Goal: Transaction & Acquisition: Subscribe to service/newsletter

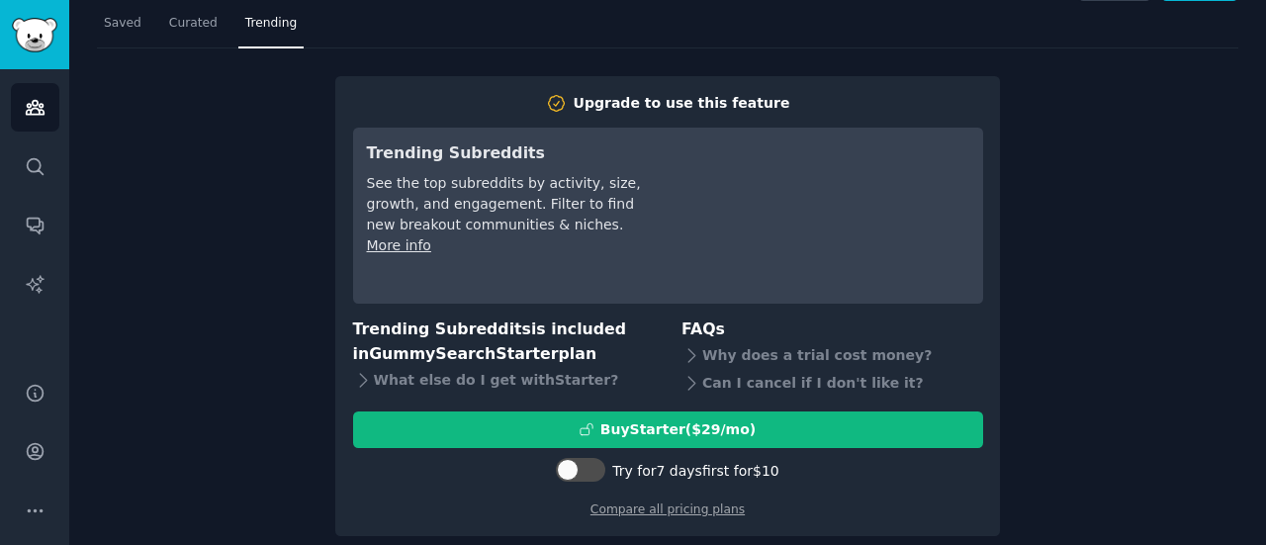
scroll to position [65, 0]
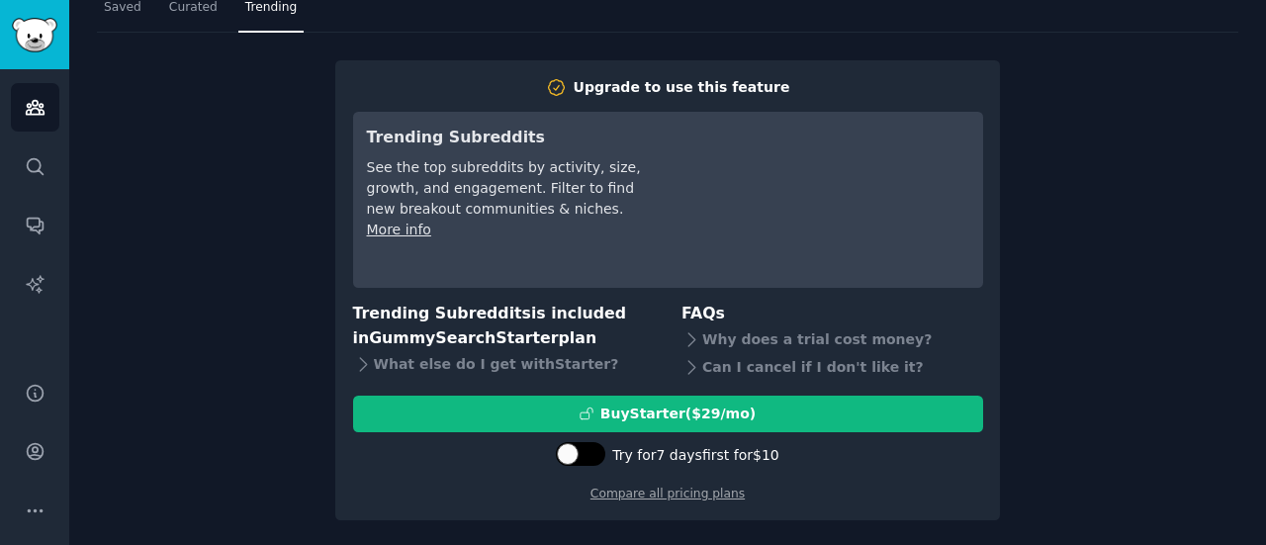
click at [586, 459] on div at bounding box center [580, 454] width 49 height 24
click at [576, 456] on div at bounding box center [569, 454] width 14 height 10
checkbox input "false"
click at [672, 498] on link "Compare all pricing plans" at bounding box center [667, 494] width 154 height 14
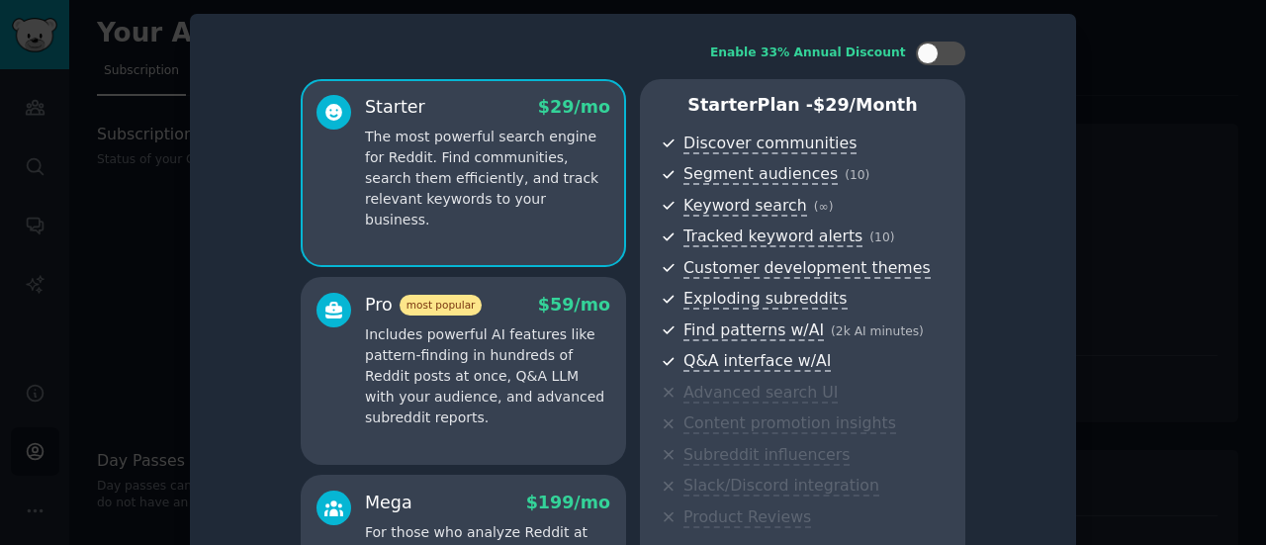
click at [471, 384] on p "Includes powerful AI features like pattern-finding in hundreds of Reddit posts …" at bounding box center [487, 376] width 245 height 104
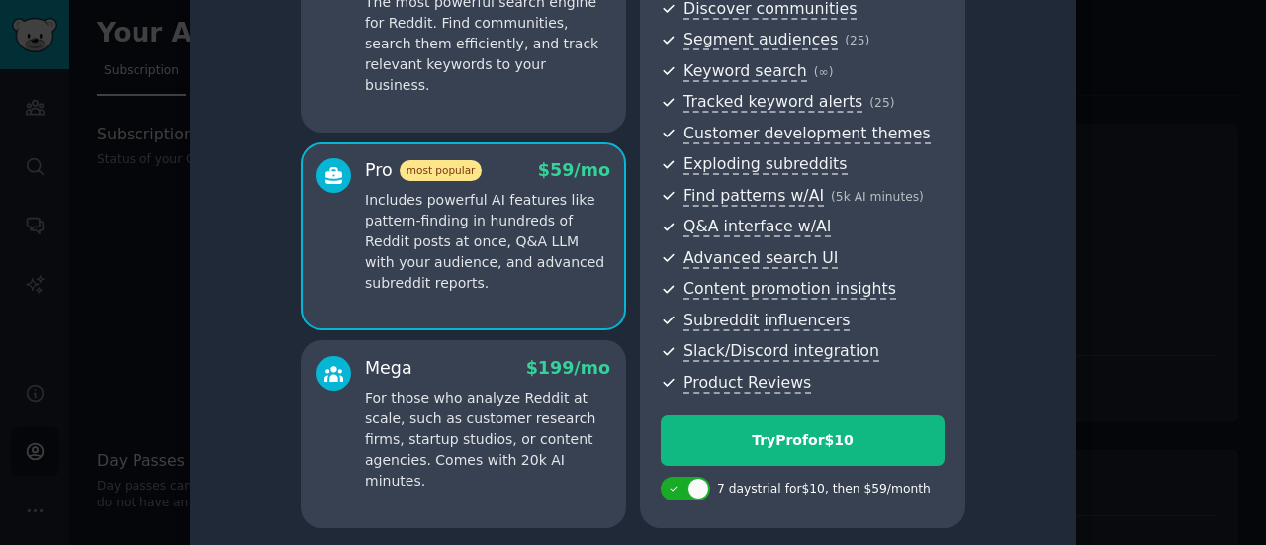
scroll to position [158, 0]
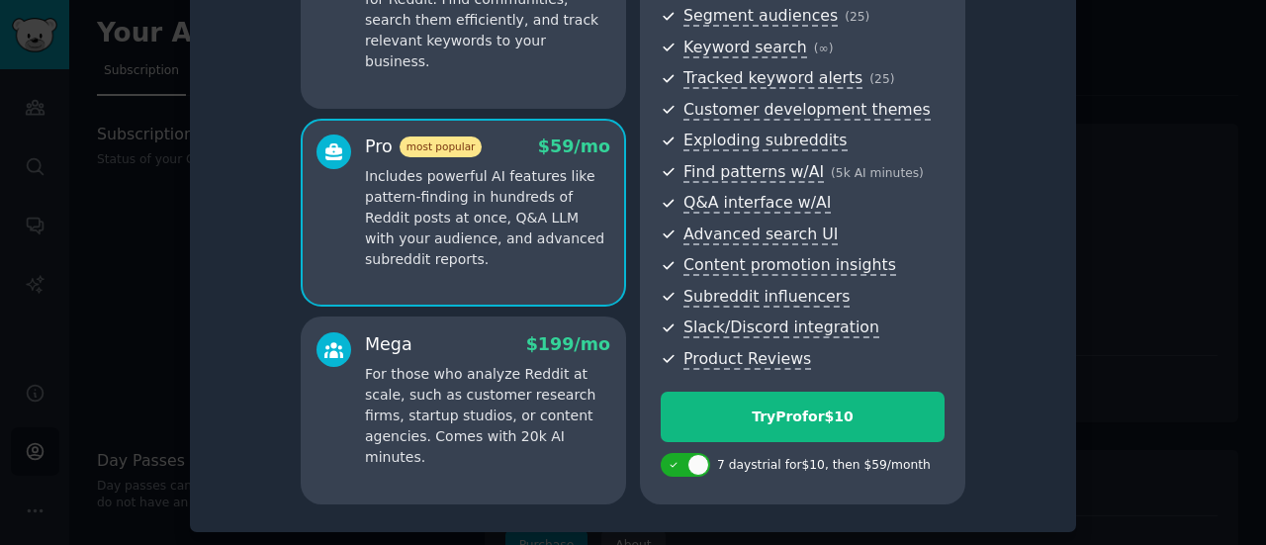
click at [464, 411] on p "For those who analyze Reddit at scale, such as customer research firms, startup…" at bounding box center [487, 416] width 245 height 104
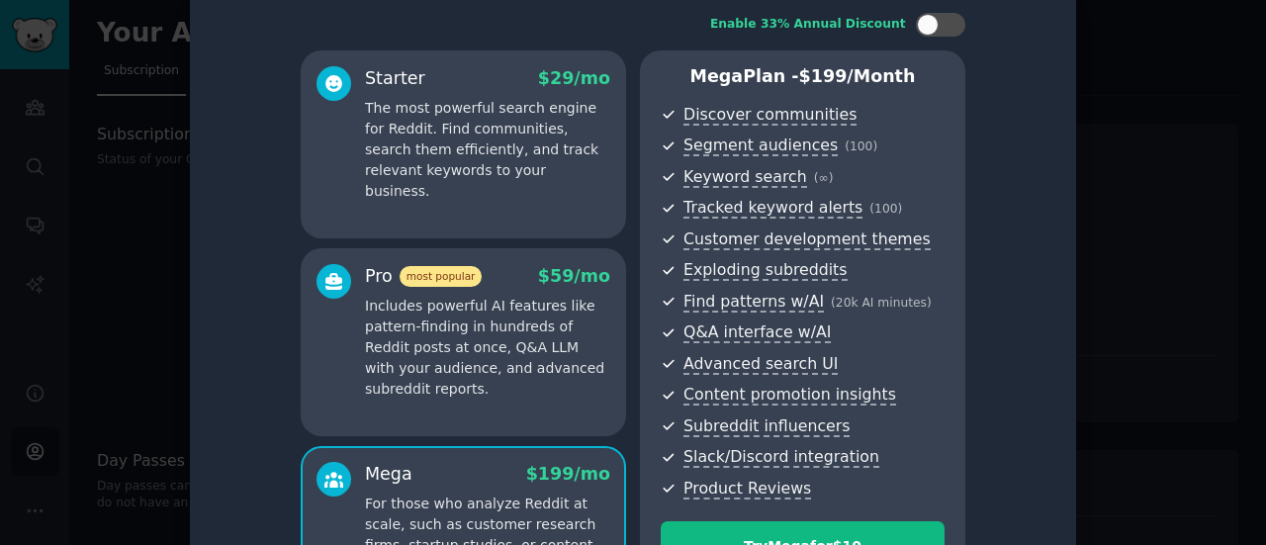
scroll to position [0, 0]
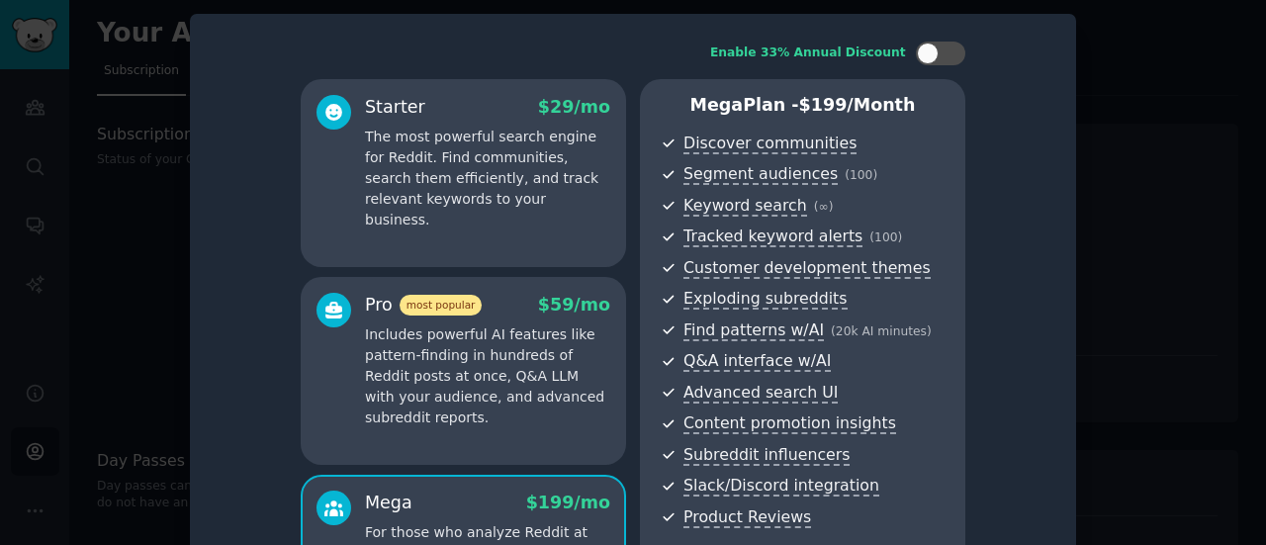
click at [467, 401] on p "Includes powerful AI features like pattern-finding in hundreds of Reddit posts …" at bounding box center [487, 376] width 245 height 104
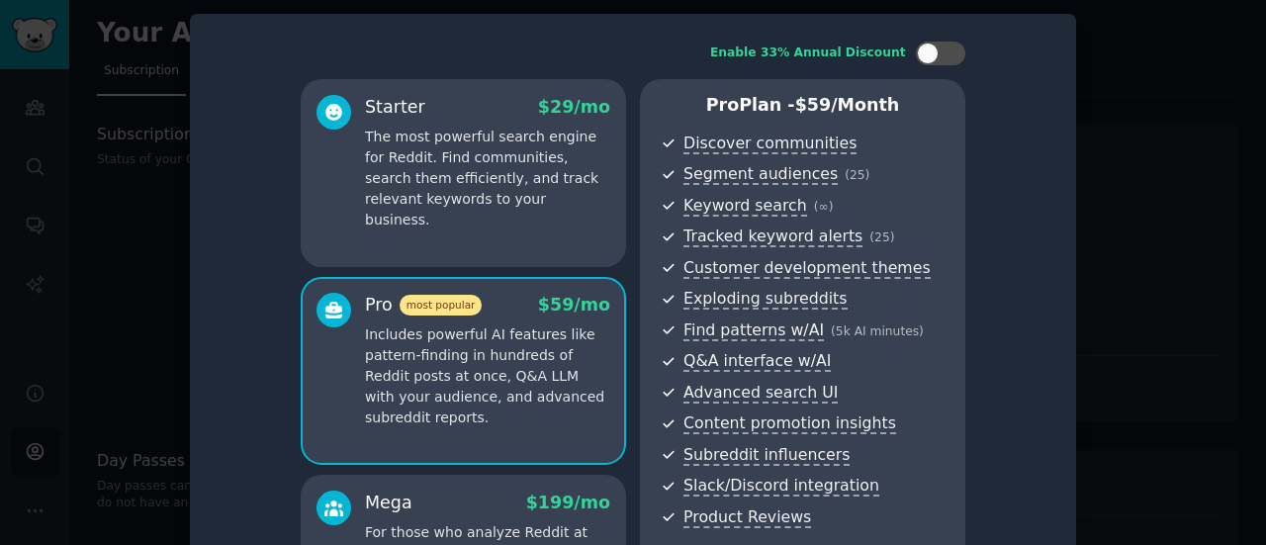
click at [505, 226] on div "Starter $ 29 /mo The most powerful search engine for Reddit. Find communities, …" at bounding box center [463, 173] width 325 height 188
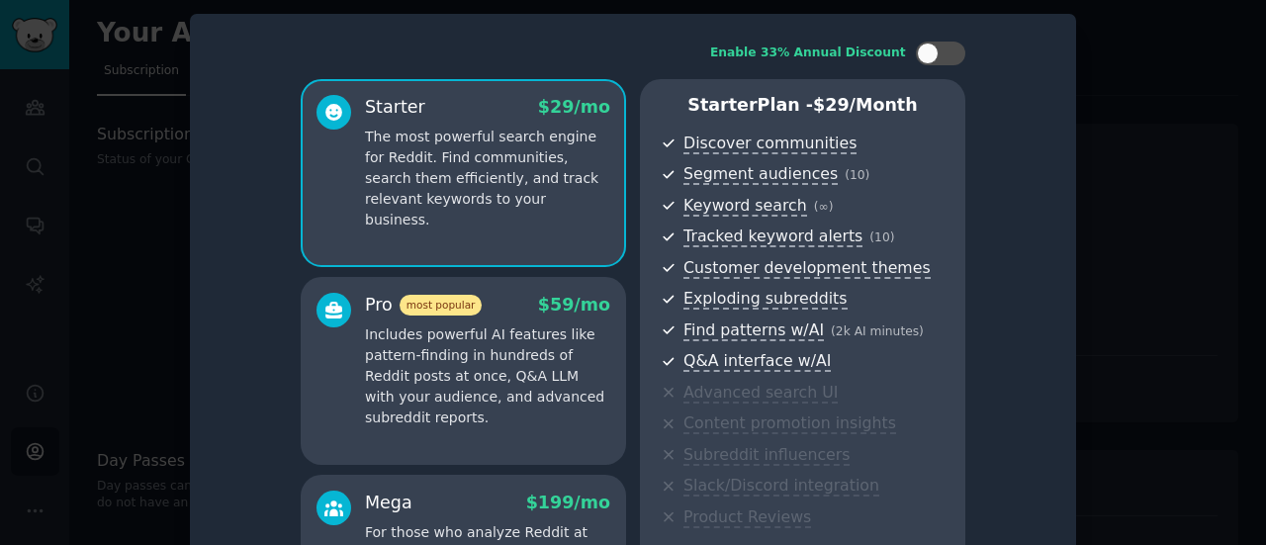
click at [119, 242] on div at bounding box center [633, 272] width 1266 height 545
